Goal: Task Accomplishment & Management: Manage account settings

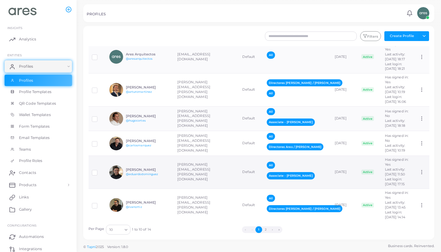
scroll to position [2, 0]
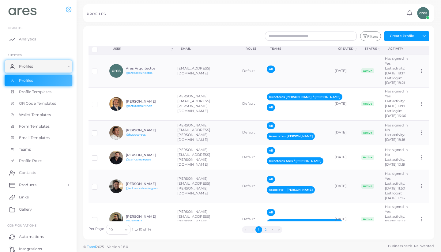
click at [266, 229] on button "2" at bounding box center [265, 229] width 7 height 7
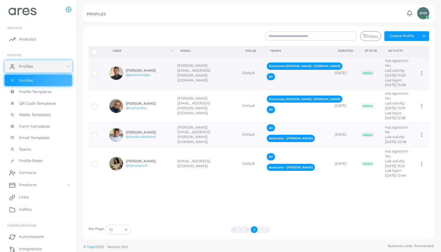
click at [189, 83] on td "[PERSON_NAME][EMAIL_ADDRESS][PERSON_NAME][DOMAIN_NAME]" at bounding box center [206, 72] width 65 height 33
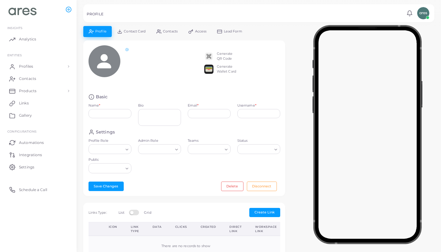
type input "**********"
type textarea "**********"
type input "**********"
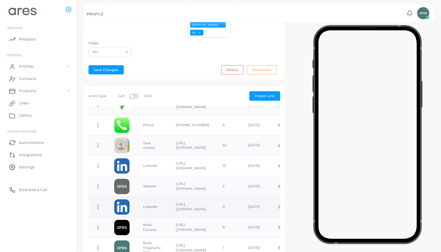
scroll to position [74, 0]
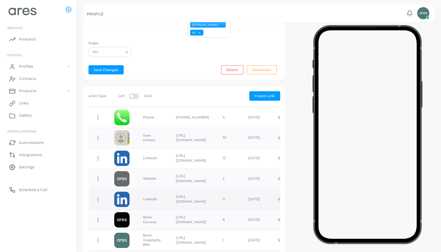
click at [99, 196] on icon at bounding box center [98, 199] width 6 height 6
click at [131, 208] on span "Delete Link" at bounding box center [122, 210] width 20 height 5
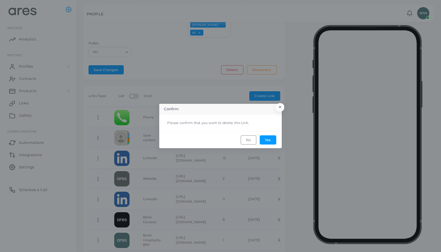
click at [271, 134] on footer "No Yes" at bounding box center [220, 139] width 122 height 17
click at [271, 138] on button "Yes" at bounding box center [267, 139] width 17 height 9
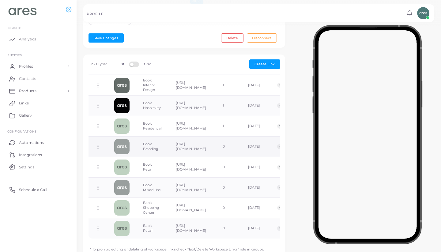
scroll to position [181, 0]
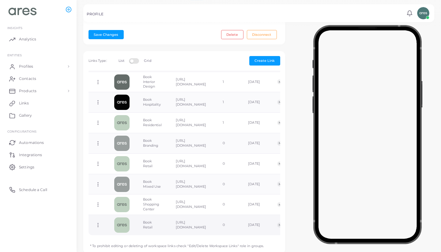
click at [97, 222] on icon at bounding box center [98, 225] width 6 height 6
click at [131, 227] on link "Delete Link" at bounding box center [121, 228] width 49 height 8
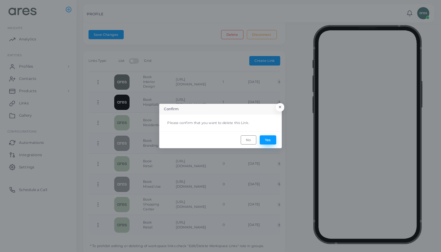
click at [271, 136] on button "Yes" at bounding box center [267, 139] width 17 height 9
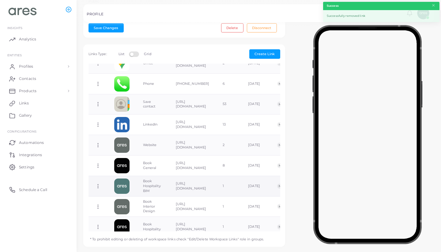
scroll to position [65, 0]
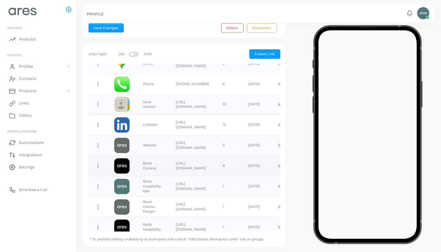
click at [96, 163] on icon at bounding box center [98, 166] width 6 height 6
click at [132, 165] on link "Edit Link" at bounding box center [120, 167] width 49 height 8
type input "**********"
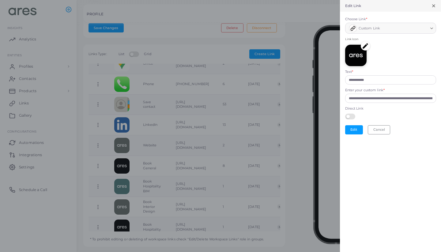
click at [363, 46] on img at bounding box center [364, 45] width 9 height 9
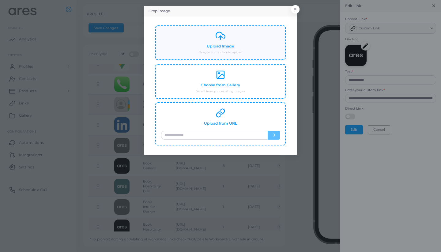
click at [232, 40] on div "Upload Image Drag & drop or click to upload" at bounding box center [220, 43] width 119 height 24
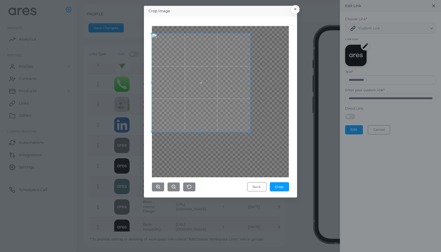
click at [202, 83] on span at bounding box center [201, 83] width 98 height 98
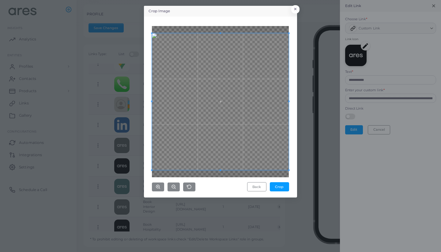
click at [305, 170] on div "Crop Image × Back Crop" at bounding box center [220, 126] width 441 height 252
click at [286, 187] on button "Crop" at bounding box center [279, 186] width 19 height 9
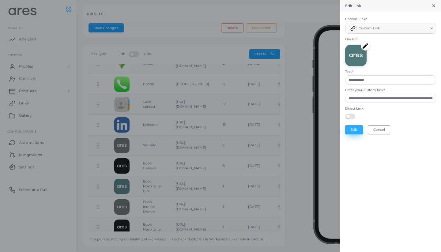
click at [357, 131] on button "Edit" at bounding box center [354, 129] width 18 height 9
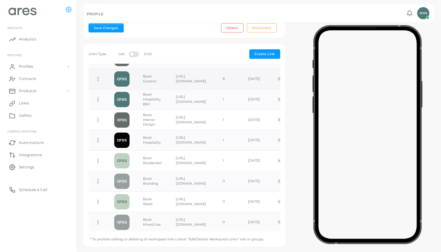
scroll to position [154, 0]
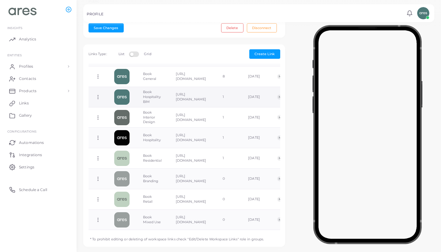
click at [98, 94] on icon at bounding box center [98, 97] width 6 height 6
click at [130, 102] on link "Edit Link" at bounding box center [123, 100] width 49 height 8
type input "**********"
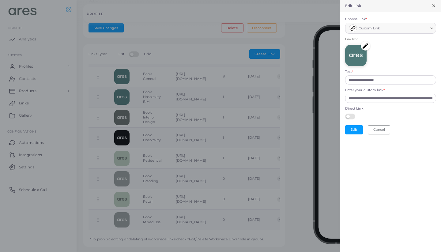
click at [365, 46] on img at bounding box center [364, 45] width 9 height 9
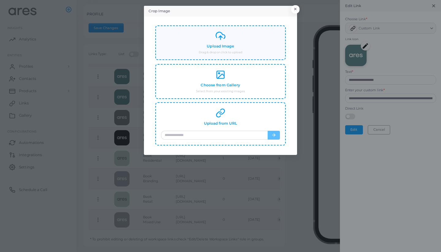
click at [246, 54] on div "Upload Image Drag & drop or click to upload" at bounding box center [220, 43] width 119 height 24
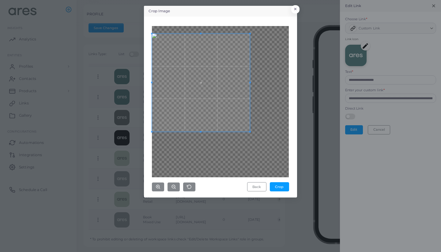
click at [228, 60] on span at bounding box center [201, 83] width 98 height 98
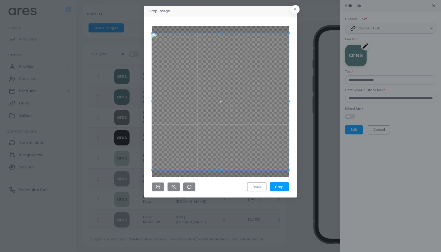
click at [298, 160] on div "Crop Image × Back Crop" at bounding box center [220, 126] width 441 height 252
click at [286, 184] on button "Crop" at bounding box center [279, 186] width 19 height 9
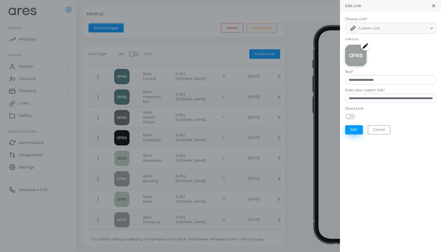
click at [356, 128] on button "Edit" at bounding box center [354, 129] width 18 height 9
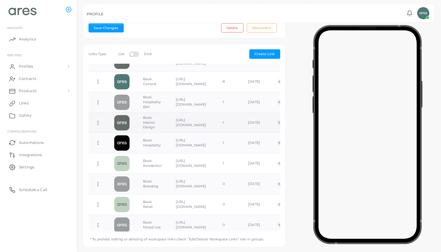
scroll to position [159, 0]
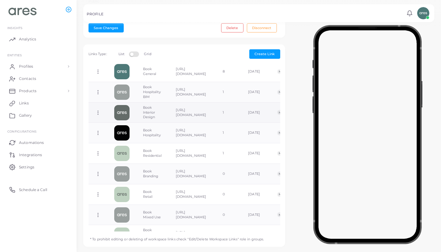
click at [98, 110] on icon at bounding box center [98, 113] width 6 height 6
click at [130, 114] on link "Edit Link" at bounding box center [123, 114] width 49 height 8
type input "**********"
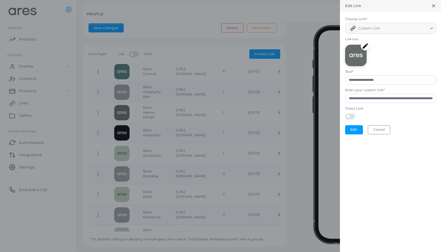
click at [365, 46] on img at bounding box center [364, 45] width 9 height 9
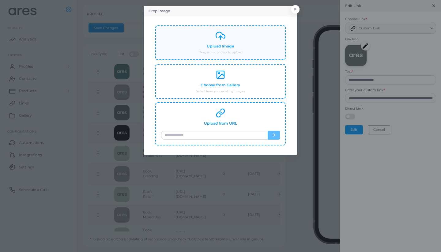
click at [232, 39] on div "Upload Image Drag & drop or click to upload" at bounding box center [220, 43] width 119 height 24
click at [296, 8] on button "×" at bounding box center [294, 11] width 8 height 8
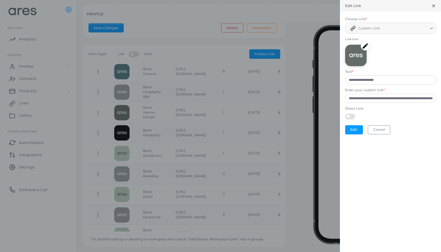
click at [433, 6] on line at bounding box center [433, 6] width 2 height 2
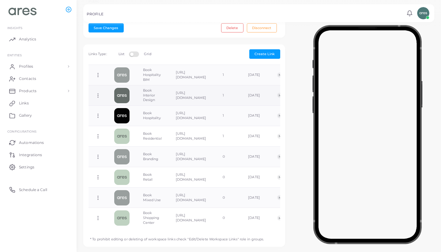
scroll to position [176, 0]
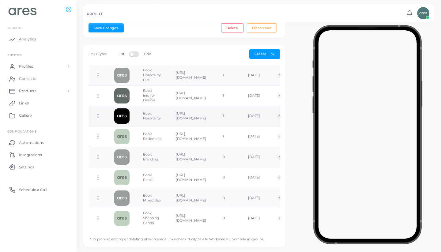
click at [98, 113] on icon at bounding box center [98, 116] width 6 height 6
click at [130, 117] on link "Edit Link" at bounding box center [122, 118] width 49 height 8
type input "**********"
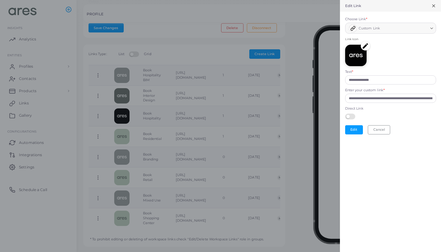
click at [365, 46] on img at bounding box center [364, 45] width 9 height 9
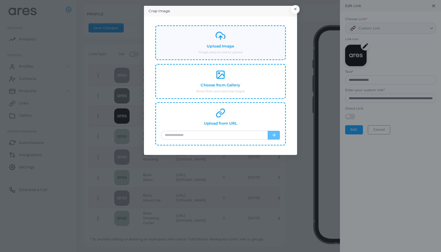
click at [242, 40] on div "Upload Image Drag & drop or click to upload" at bounding box center [220, 43] width 119 height 24
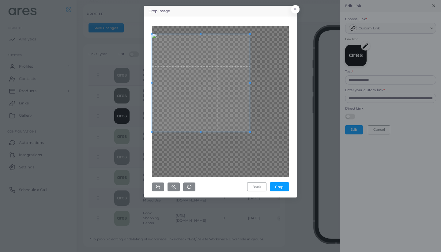
click at [224, 73] on span at bounding box center [201, 83] width 98 height 98
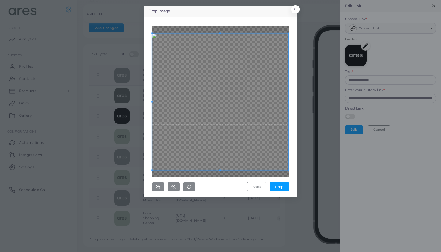
click at [296, 160] on div "Crop Image × Back Crop" at bounding box center [220, 101] width 153 height 191
click at [284, 184] on button "Crop" at bounding box center [279, 186] width 19 height 9
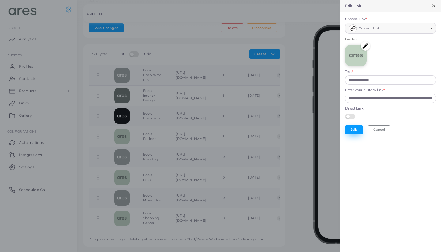
click at [352, 129] on button "Edit" at bounding box center [354, 129] width 18 height 9
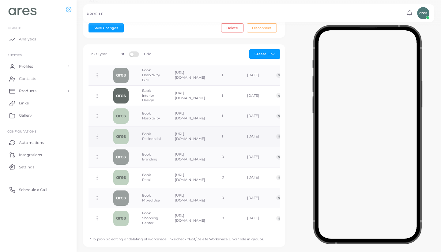
click at [96, 134] on icon at bounding box center [97, 137] width 6 height 6
click at [113, 139] on span "Edit Link" at bounding box center [116, 138] width 15 height 5
type input "**********"
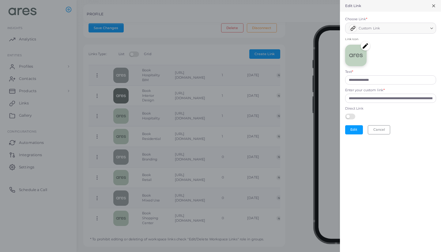
click at [368, 45] on img at bounding box center [364, 45] width 9 height 9
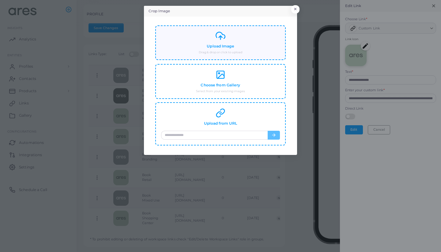
click at [246, 48] on div "Upload Image Drag & drop or click to upload" at bounding box center [220, 43] width 119 height 24
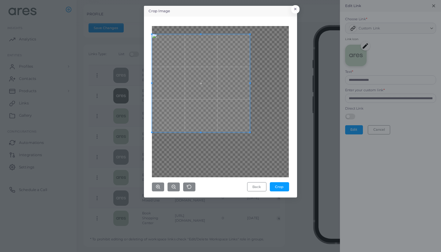
click at [221, 102] on span at bounding box center [201, 83] width 98 height 98
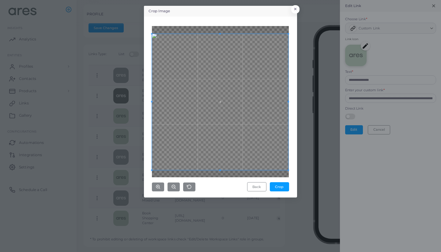
click at [294, 156] on div "Crop Image × Back Crop" at bounding box center [220, 101] width 153 height 191
click at [281, 187] on button "Crop" at bounding box center [279, 186] width 19 height 9
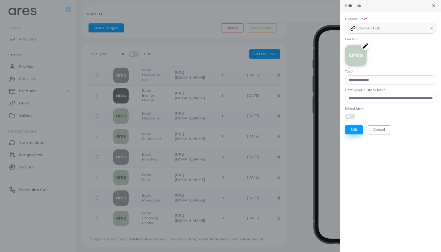
click at [354, 125] on button "Edit" at bounding box center [354, 129] width 18 height 9
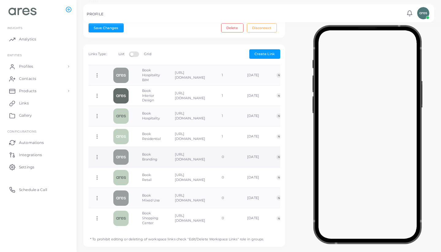
click at [96, 154] on icon at bounding box center [97, 157] width 6 height 6
click at [125, 155] on link "Edit Link" at bounding box center [120, 159] width 49 height 8
type input "**********"
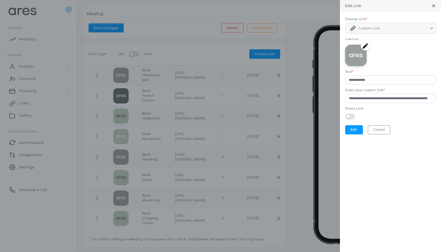
click at [363, 43] on img at bounding box center [364, 45] width 9 height 9
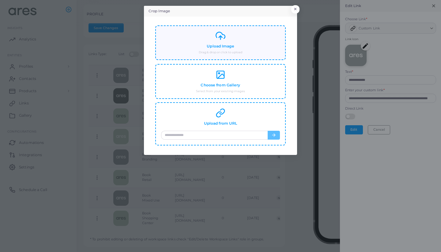
click at [233, 51] on small "Drag & drop or click to upload" at bounding box center [220, 52] width 43 height 4
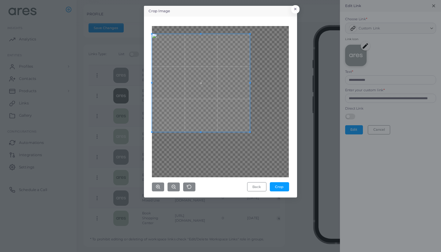
click at [190, 69] on span at bounding box center [201, 83] width 98 height 98
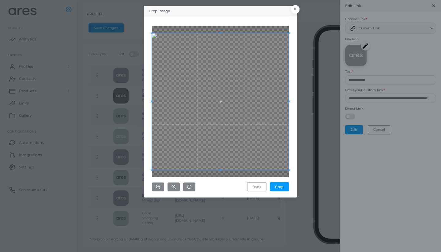
click at [315, 166] on div "Crop Image × Back Crop" at bounding box center [220, 126] width 441 height 252
click at [279, 187] on button "Crop" at bounding box center [279, 186] width 19 height 9
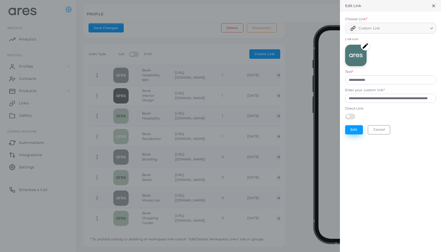
click at [356, 128] on button "Edit" at bounding box center [354, 129] width 18 height 9
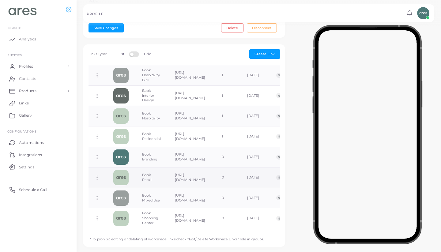
click at [97, 175] on icon at bounding box center [97, 178] width 6 height 6
click at [124, 180] on span "Edit Link" at bounding box center [117, 179] width 15 height 5
type input "**********"
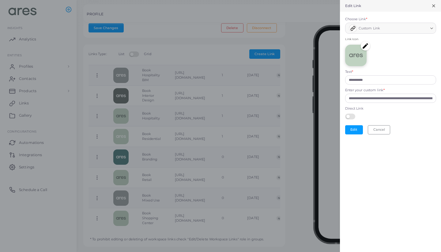
click at [365, 44] on img at bounding box center [364, 45] width 9 height 9
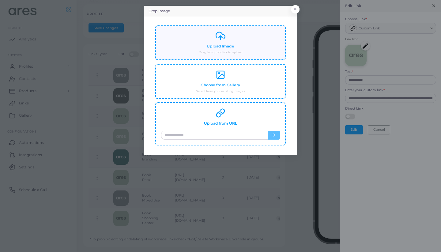
click at [233, 49] on div "Upload Image Drag & drop or click to upload" at bounding box center [220, 43] width 119 height 24
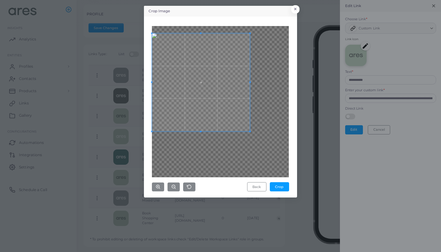
click at [189, 67] on span at bounding box center [201, 82] width 98 height 98
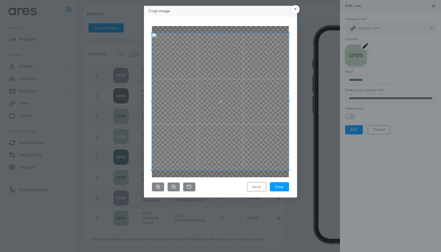
click at [318, 167] on div "Crop Image × Back Crop" at bounding box center [220, 126] width 441 height 252
click at [281, 184] on button "Crop" at bounding box center [279, 186] width 19 height 9
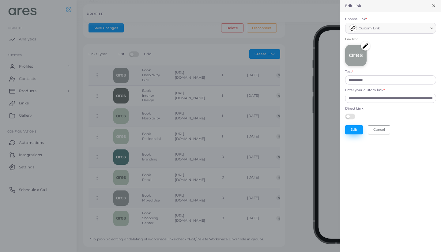
click at [355, 128] on button "Edit" at bounding box center [354, 129] width 18 height 9
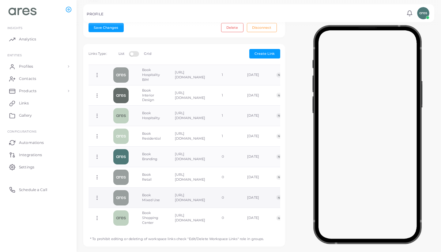
scroll to position [188, 0]
click at [95, 195] on icon at bounding box center [97, 198] width 6 height 6
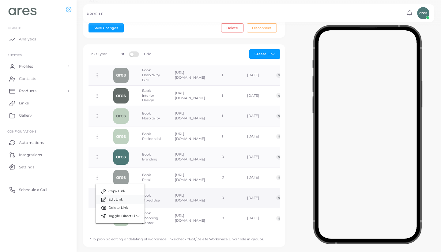
click at [125, 199] on link "Edit Link" at bounding box center [120, 199] width 49 height 8
type input "**********"
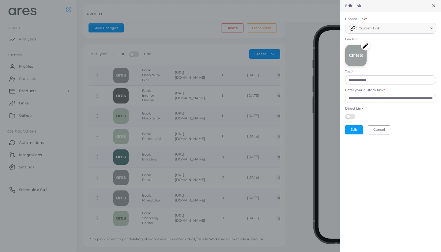
click at [362, 44] on img at bounding box center [364, 45] width 9 height 9
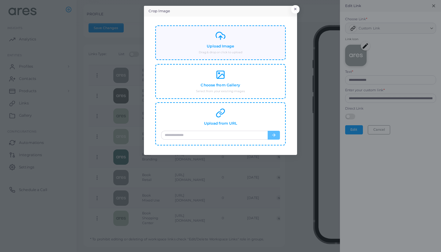
click at [205, 49] on div "Upload Image Drag & drop or click to upload" at bounding box center [220, 43] width 119 height 24
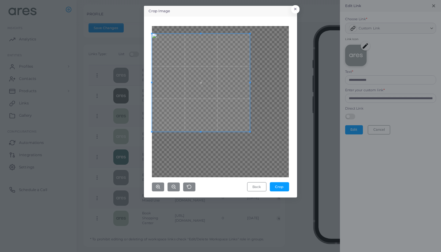
click at [196, 58] on span at bounding box center [201, 83] width 98 height 98
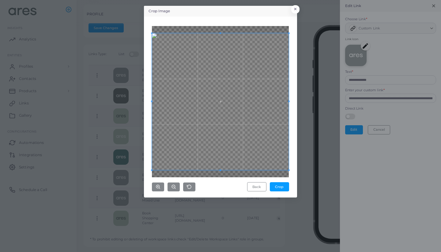
click at [297, 159] on div "Crop Image × Back Crop" at bounding box center [220, 126] width 441 height 252
click at [282, 185] on button "Crop" at bounding box center [279, 186] width 19 height 9
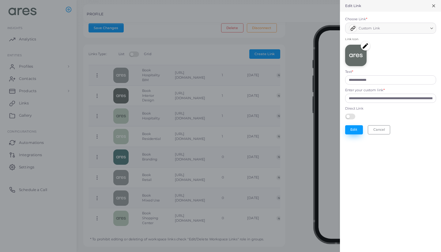
click at [361, 130] on button "Edit" at bounding box center [354, 129] width 18 height 9
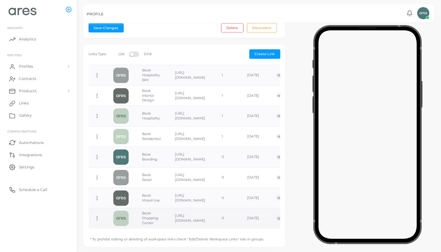
click at [96, 215] on icon at bounding box center [97, 218] width 6 height 6
click at [126, 221] on link "Edit Link" at bounding box center [121, 220] width 49 height 8
type input "**********"
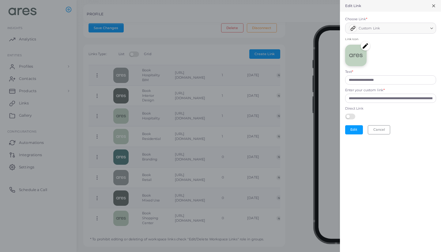
click at [366, 46] on img at bounding box center [364, 45] width 9 height 9
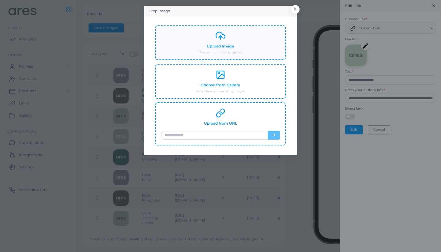
click at [240, 35] on div "Upload Image Drag & drop or click to upload" at bounding box center [220, 43] width 119 height 24
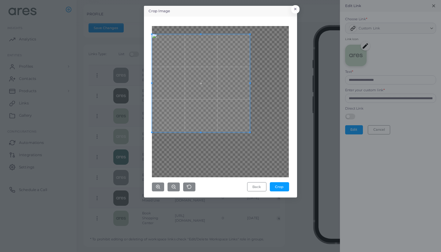
click at [195, 81] on span at bounding box center [201, 83] width 98 height 98
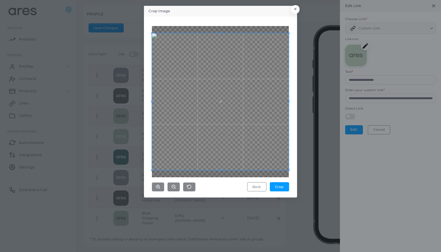
click at [299, 162] on div "Crop Image × Back Crop" at bounding box center [220, 126] width 441 height 252
click at [282, 185] on button "Crop" at bounding box center [279, 186] width 19 height 9
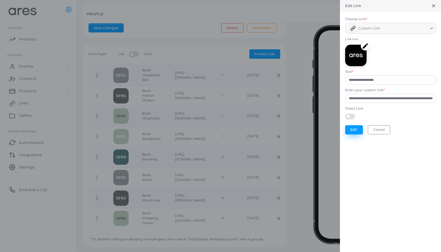
click at [351, 131] on button "Edit" at bounding box center [354, 129] width 18 height 9
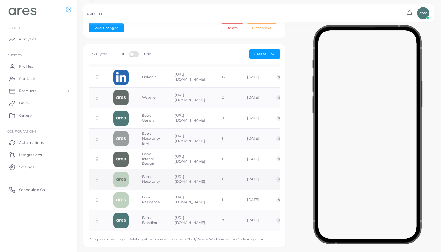
scroll to position [0, 2]
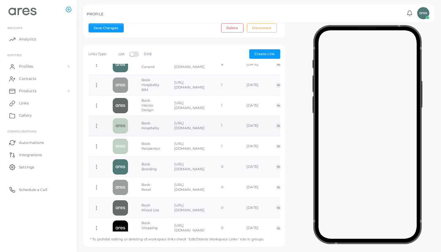
click at [155, 121] on td "Book Hospitality" at bounding box center [151, 126] width 33 height 20
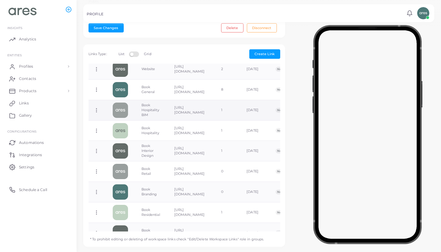
scroll to position [143, 0]
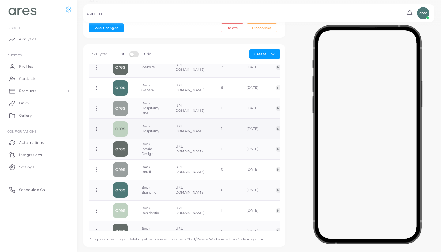
click at [94, 126] on icon at bounding box center [97, 129] width 6 height 6
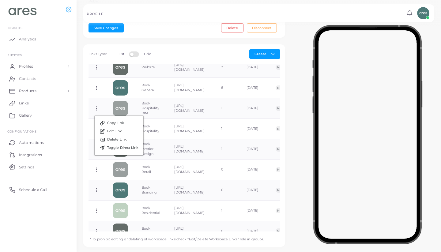
click at [298, 102] on div at bounding box center [367, 133] width 147 height 214
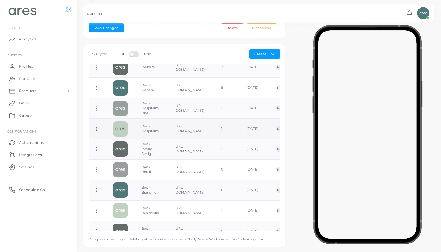
click at [97, 126] on icon at bounding box center [97, 129] width 6 height 6
click at [122, 128] on span "Edit Link" at bounding box center [117, 129] width 15 height 5
type input "**********"
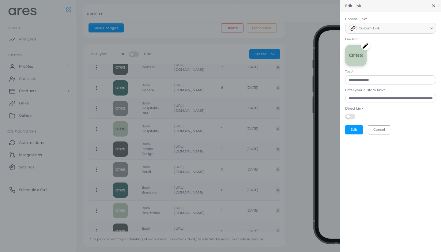
click at [365, 46] on img at bounding box center [364, 45] width 9 height 9
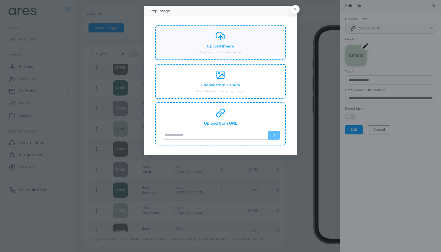
click at [212, 36] on div "Upload Image Drag & drop or click to upload" at bounding box center [220, 43] width 119 height 24
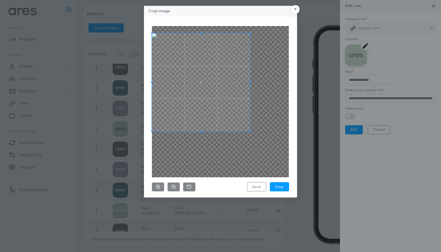
click at [215, 66] on span at bounding box center [201, 82] width 98 height 98
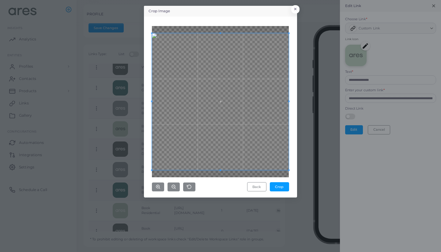
click at [302, 157] on div "Crop Image × Back Crop" at bounding box center [220, 126] width 441 height 252
click at [285, 185] on button "Crop" at bounding box center [279, 186] width 19 height 9
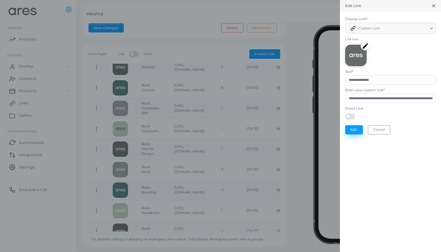
click at [356, 128] on button "Edit" at bounding box center [354, 129] width 18 height 9
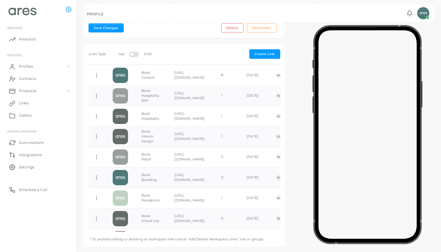
scroll to position [156, 0]
click at [96, 134] on circle at bounding box center [96, 134] width 1 height 1
click at [120, 139] on span "Edit Link" at bounding box center [116, 138] width 15 height 5
type input "**********"
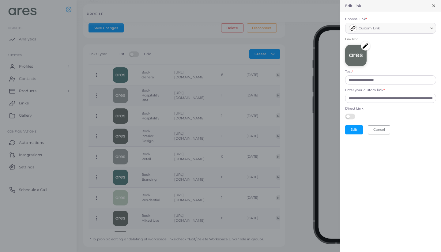
click at [364, 46] on img at bounding box center [364, 45] width 9 height 9
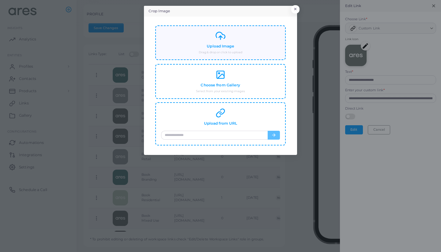
click at [229, 45] on h4 "Upload Image" at bounding box center [219, 46] width 27 height 5
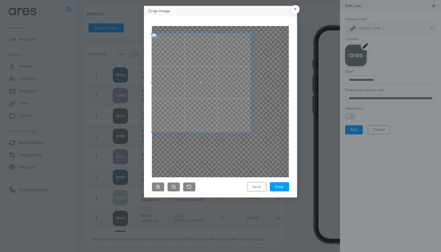
click at [189, 64] on span at bounding box center [201, 83] width 98 height 98
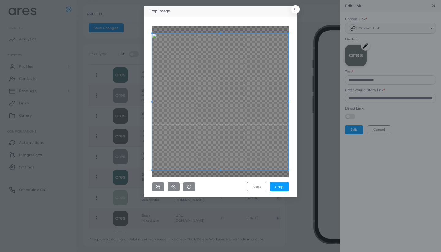
click at [296, 168] on div "Crop Image × Back Crop" at bounding box center [220, 101] width 153 height 191
click at [282, 185] on button "Crop" at bounding box center [279, 186] width 19 height 9
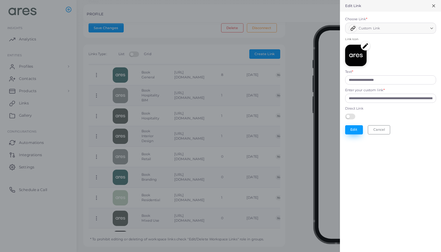
click at [352, 127] on button "Edit" at bounding box center [354, 129] width 18 height 9
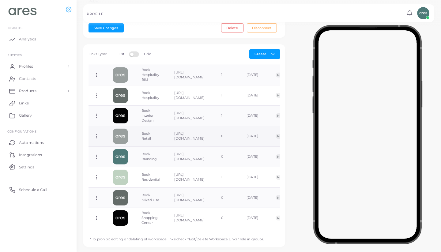
scroll to position [176, 0]
click at [125, 129] on img at bounding box center [120, 136] width 15 height 15
click at [98, 127] on td "Copy Link Edit Link Delete Link Toggle Direct Link" at bounding box center [96, 136] width 19 height 20
click at [95, 134] on icon at bounding box center [97, 137] width 6 height 6
click at [130, 138] on link "Edit Link" at bounding box center [119, 137] width 49 height 8
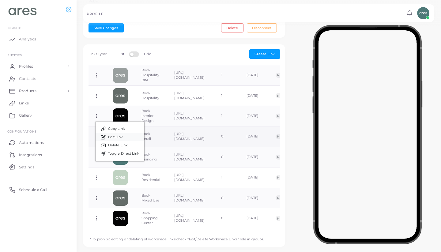
type input "**********"
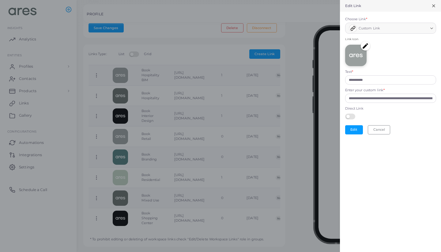
click at [364, 47] on img at bounding box center [364, 45] width 9 height 9
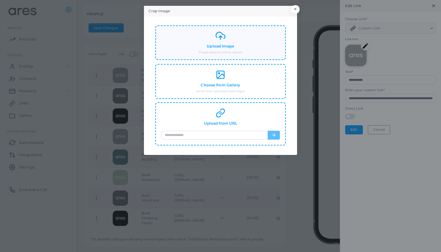
click at [201, 35] on div "Upload Image Drag & drop or click to upload" at bounding box center [220, 43] width 119 height 24
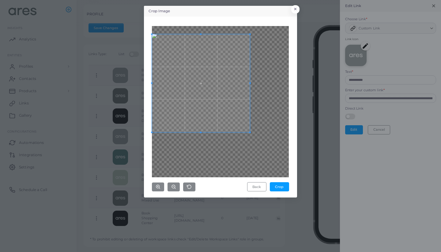
click at [197, 59] on span at bounding box center [201, 83] width 98 height 98
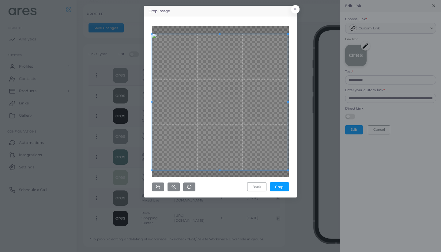
click at [297, 159] on div "Crop Image × Back Crop" at bounding box center [220, 126] width 441 height 252
click at [285, 185] on button "Crop" at bounding box center [279, 186] width 19 height 9
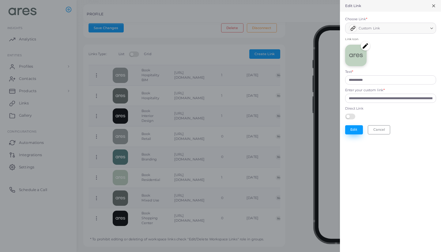
click at [354, 126] on button "Edit" at bounding box center [354, 129] width 18 height 9
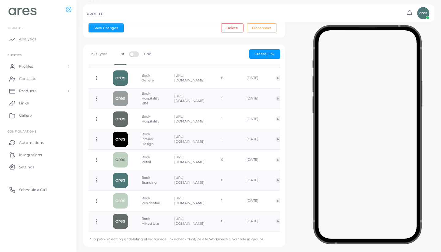
scroll to position [153, 0]
click at [97, 177] on icon at bounding box center [97, 180] width 6 height 6
click at [125, 183] on link "Edit Link" at bounding box center [121, 183] width 49 height 8
type input "**********"
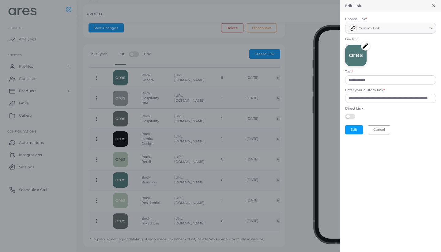
click at [363, 43] on img at bounding box center [364, 45] width 9 height 9
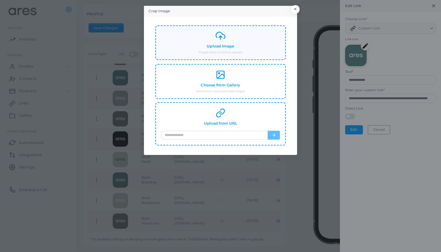
click at [244, 41] on div "Upload Image Drag & drop or click to upload" at bounding box center [220, 43] width 119 height 24
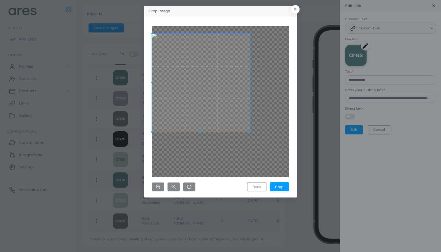
click at [219, 80] on span at bounding box center [201, 83] width 98 height 98
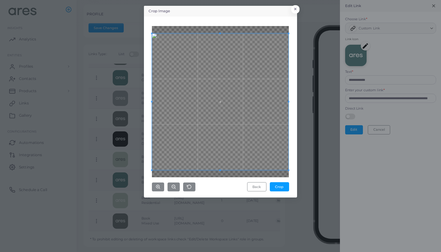
click at [292, 160] on div "Back Crop" at bounding box center [220, 107] width 146 height 174
click at [287, 186] on button "Crop" at bounding box center [279, 186] width 19 height 9
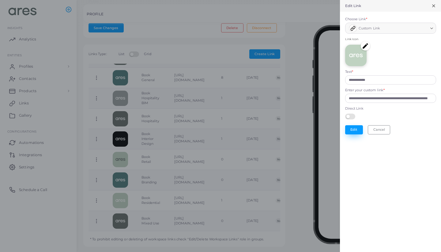
click at [355, 128] on button "Edit" at bounding box center [354, 129] width 18 height 9
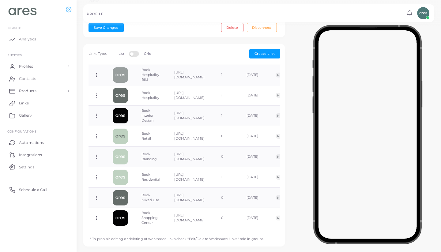
scroll to position [188, 0]
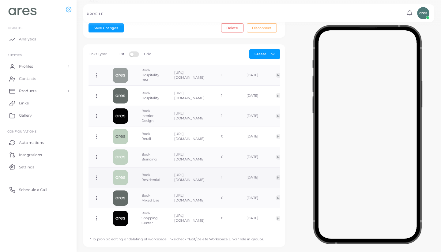
click at [96, 175] on icon at bounding box center [97, 178] width 6 height 6
click at [124, 180] on span "Edit Link" at bounding box center [116, 179] width 15 height 5
type input "**********"
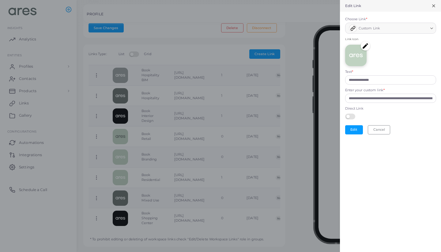
click at [365, 45] on img at bounding box center [364, 45] width 9 height 9
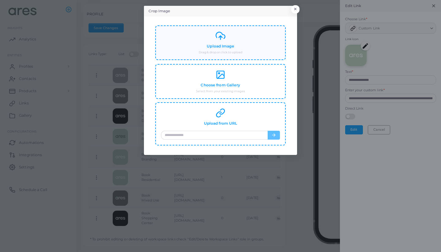
click at [211, 39] on div "Upload Image Drag & drop or click to upload" at bounding box center [220, 43] width 119 height 24
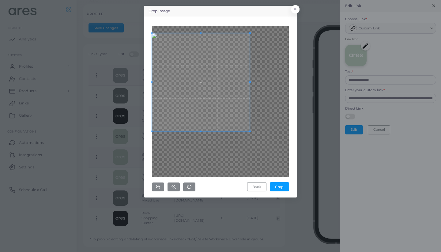
click at [188, 69] on span at bounding box center [201, 82] width 98 height 98
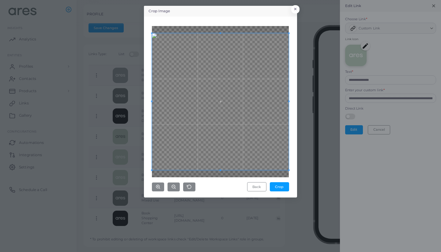
click at [310, 164] on div "Crop Image × Back Crop" at bounding box center [220, 126] width 441 height 252
click at [281, 185] on button "Crop" at bounding box center [279, 186] width 19 height 9
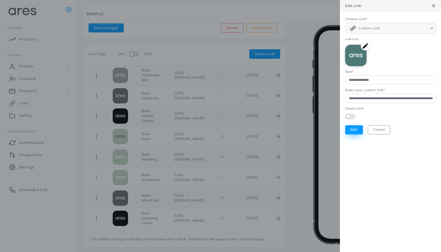
click at [357, 127] on button "Edit" at bounding box center [354, 129] width 18 height 9
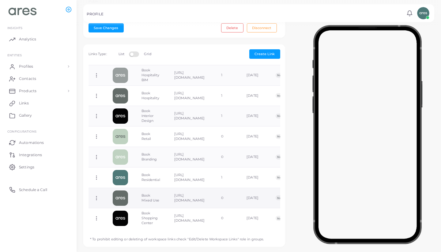
click at [97, 195] on icon at bounding box center [97, 198] width 6 height 6
click at [118, 201] on span "Edit Link" at bounding box center [117, 201] width 15 height 5
type input "**********"
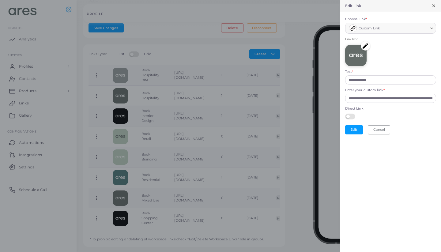
click at [367, 47] on img at bounding box center [364, 45] width 9 height 9
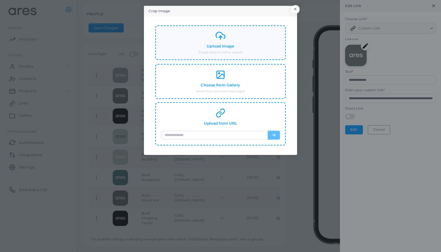
click at [232, 52] on small "Drag & drop or click to upload" at bounding box center [220, 52] width 43 height 4
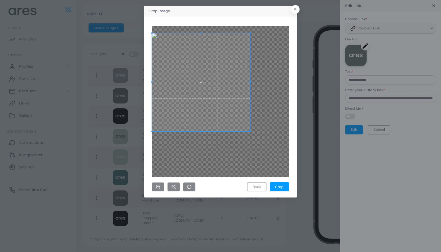
click at [217, 48] on span at bounding box center [201, 82] width 98 height 98
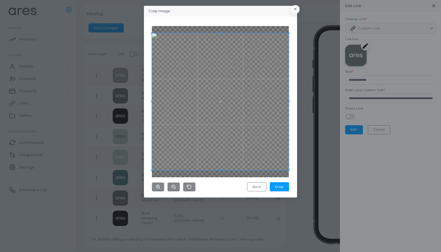
click at [298, 160] on div "Crop Image × Back Crop" at bounding box center [220, 126] width 441 height 252
click at [283, 183] on button "Crop" at bounding box center [279, 186] width 19 height 9
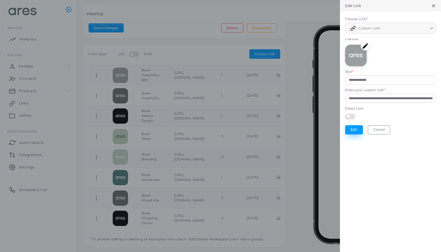
click at [355, 127] on button "Edit" at bounding box center [354, 129] width 18 height 9
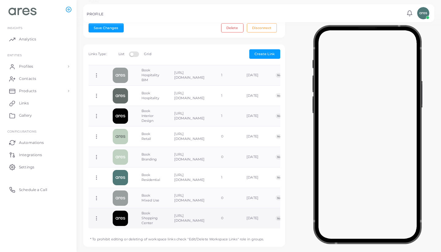
click at [94, 215] on icon at bounding box center [97, 218] width 6 height 6
click at [128, 218] on link "Edit Link" at bounding box center [118, 220] width 49 height 8
type input "**********"
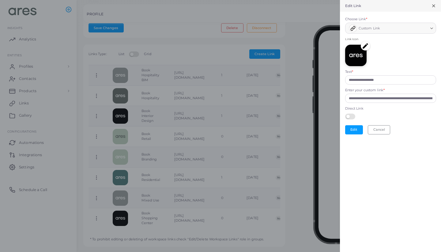
click at [366, 44] on img at bounding box center [364, 45] width 9 height 9
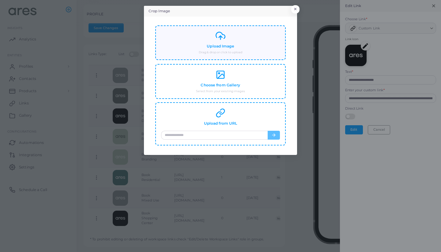
click at [234, 48] on div "Upload Image Drag & drop or click to upload" at bounding box center [220, 43] width 119 height 24
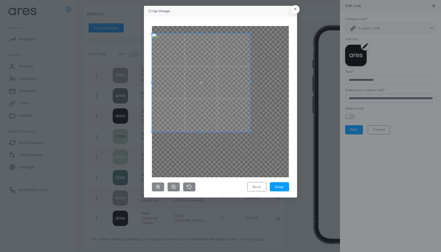
click at [188, 64] on span at bounding box center [201, 83] width 98 height 98
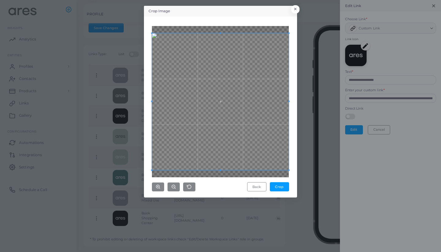
click at [311, 165] on div "Crop Image × Back Crop" at bounding box center [220, 126] width 441 height 252
click at [278, 185] on button "Crop" at bounding box center [279, 186] width 19 height 9
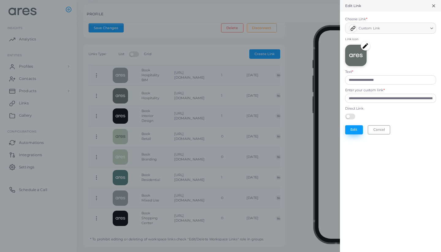
click at [355, 127] on button "Edit" at bounding box center [354, 129] width 18 height 9
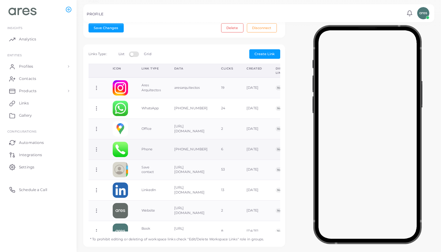
scroll to position [0, 0]
